Goal: Register for event/course

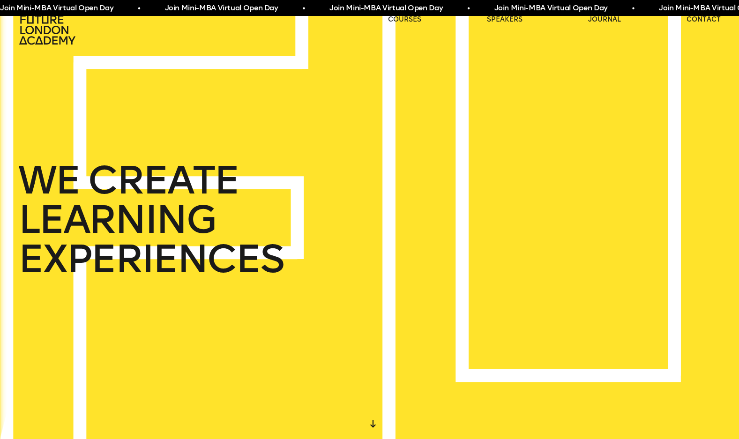
click at [172, 10] on span "Join Mini-MBA Virtual Open Day • Join Mini-MBA Virtual Open Day • Join Mini-MBA…" at bounding box center [403, 8] width 824 height 12
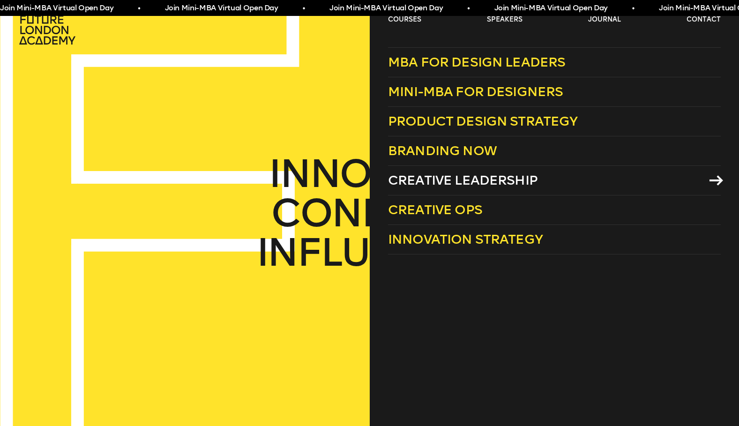
click at [439, 180] on span "Creative Leadership" at bounding box center [463, 180] width 150 height 15
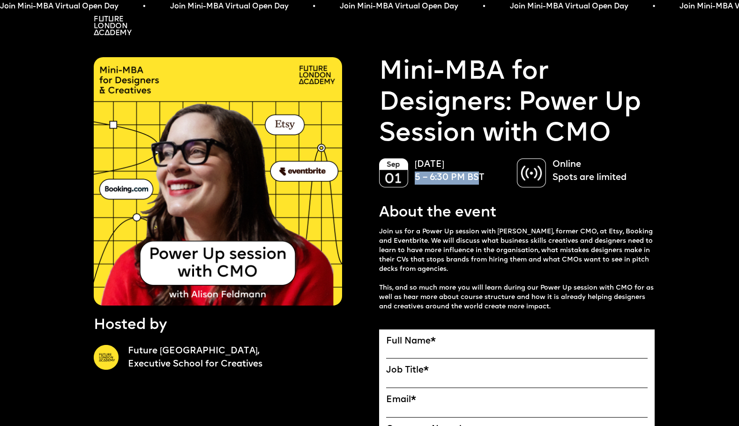
drag, startPoint x: 482, startPoint y: 178, endPoint x: 416, endPoint y: 176, distance: 66.6
click at [416, 176] on p "September 01 5 – 6:30 PM BST" at bounding box center [461, 171] width 93 height 27
copy p "5 – 6:30 PM BS"
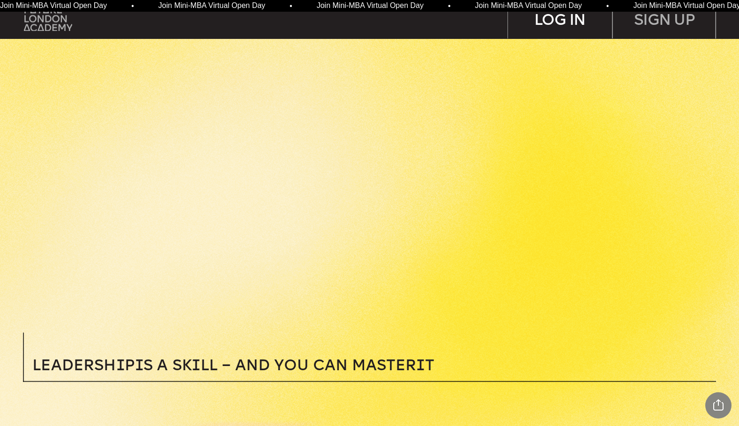
click at [559, 29] on div "LOG IN" at bounding box center [560, 19] width 104 height 38
